Goal: Check status: Check status

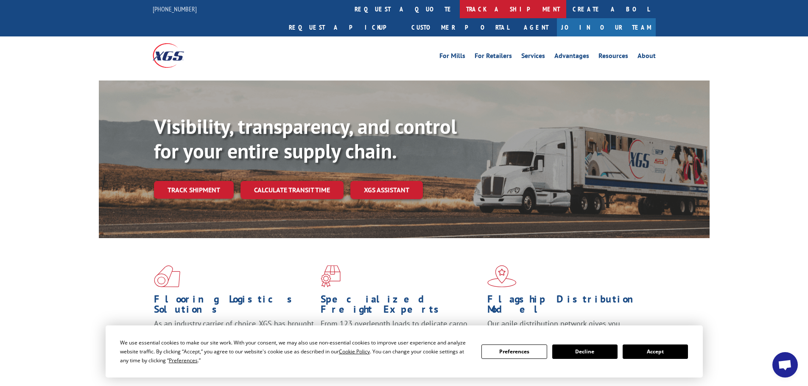
click at [460, 10] on link "track a shipment" at bounding box center [513, 9] width 106 height 18
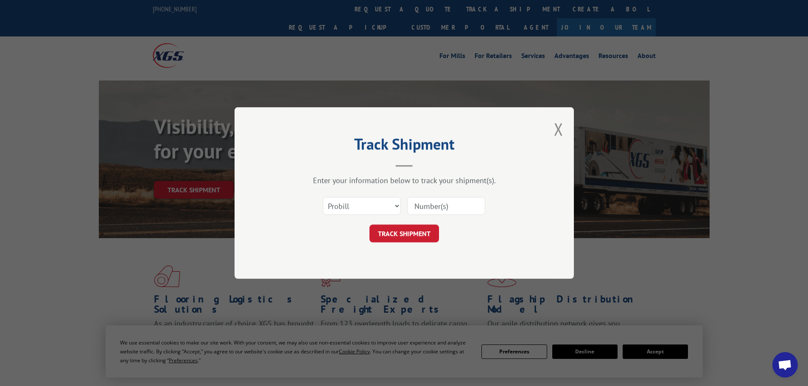
click at [435, 212] on input at bounding box center [446, 206] width 78 height 18
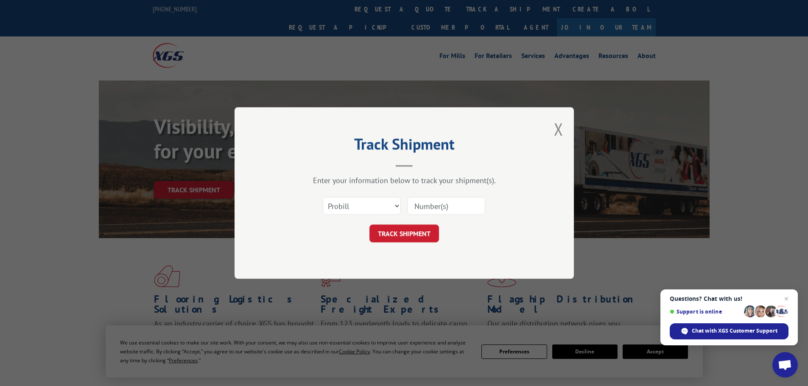
paste input "444467"
type input "444467"
click at [374, 205] on select "Select category... Probill BOL PO" at bounding box center [362, 206] width 78 height 18
select select "bol"
click at [323, 197] on select "Select category... Probill BOL PO" at bounding box center [362, 206] width 78 height 18
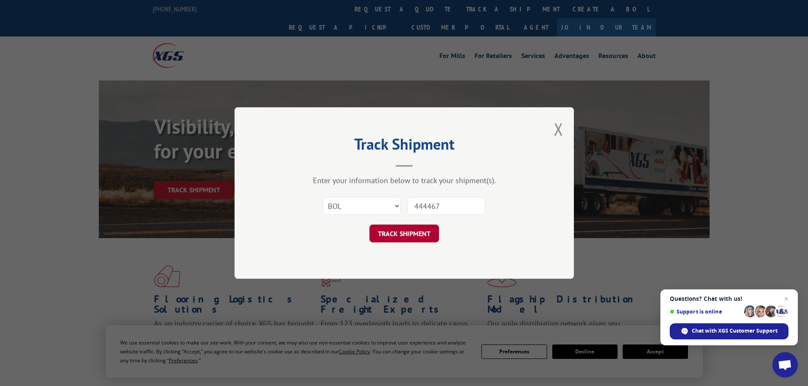
click at [386, 236] on button "TRACK SHIPMENT" at bounding box center [404, 234] width 70 height 18
